Goal: Find specific page/section: Find specific page/section

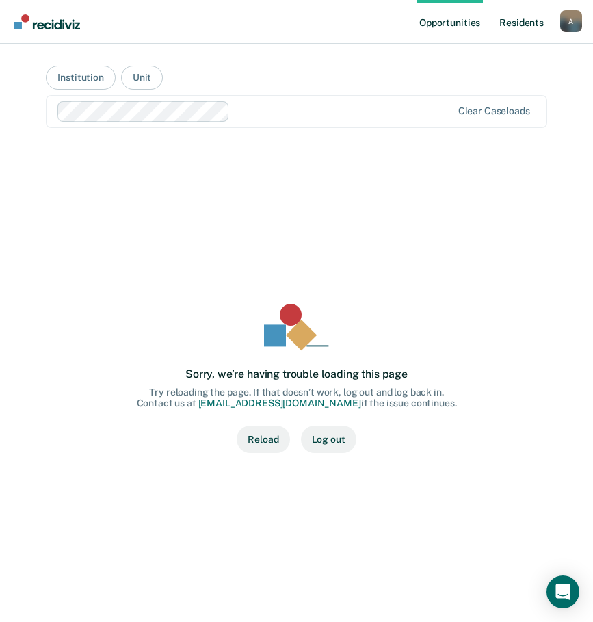
click at [522, 22] on link "Resident s" at bounding box center [521, 22] width 50 height 44
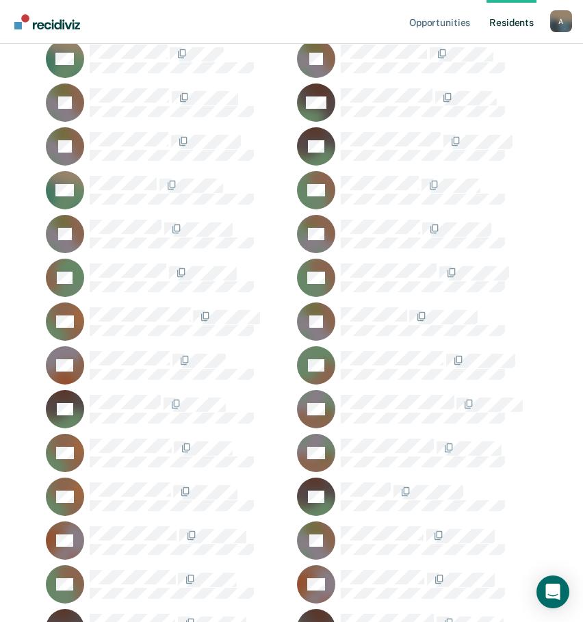
scroll to position [44643, 0]
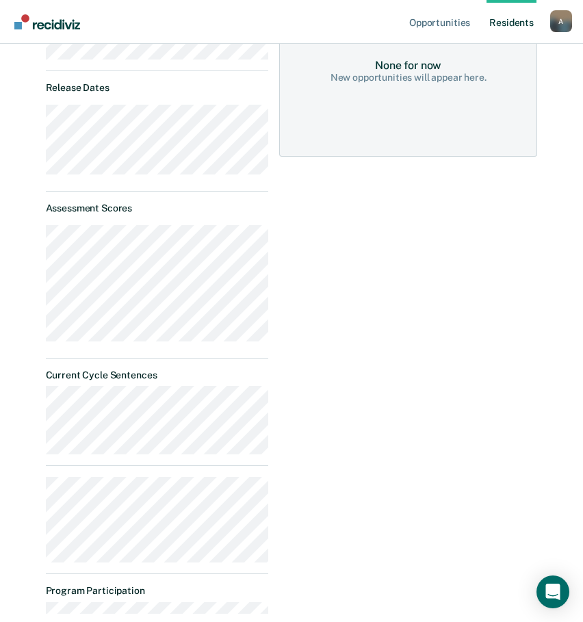
scroll to position [330, 0]
